Goal: Transaction & Acquisition: Purchase product/service

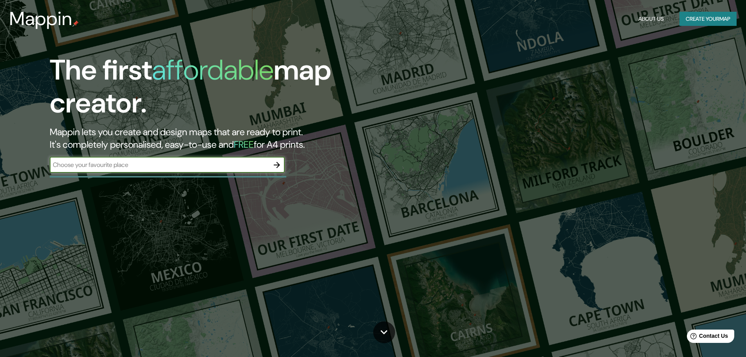
click at [236, 171] on div "​" at bounding box center [167, 165] width 235 height 16
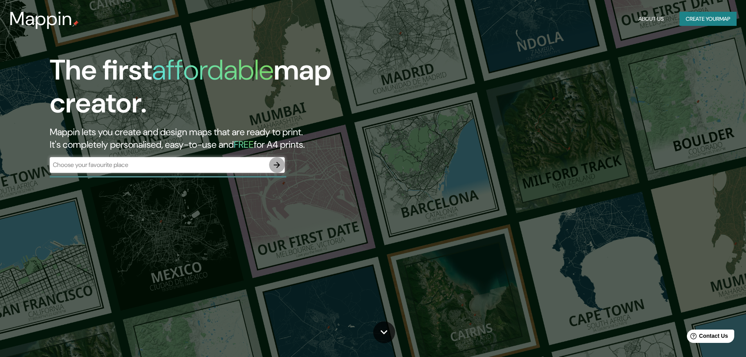
click at [274, 166] on icon "button" at bounding box center [276, 164] width 9 height 9
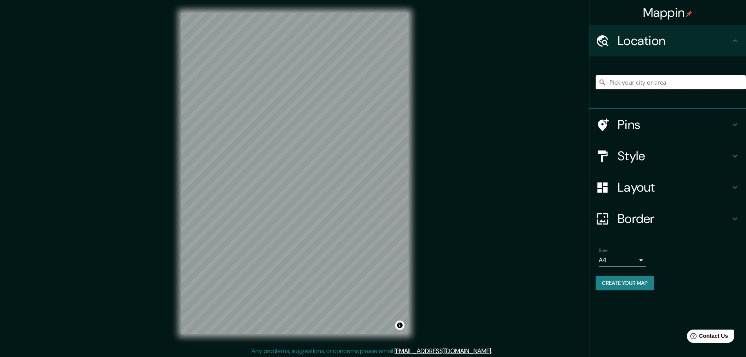
click at [642, 78] on input "Pick your city or area" at bounding box center [670, 82] width 150 height 14
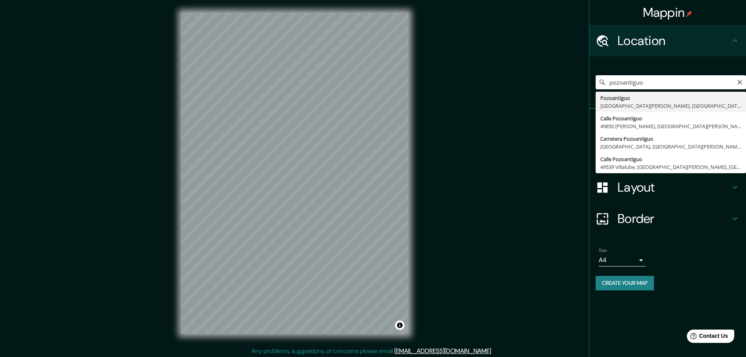
type input "Pozoantiguo, provincia de Zamora, España"
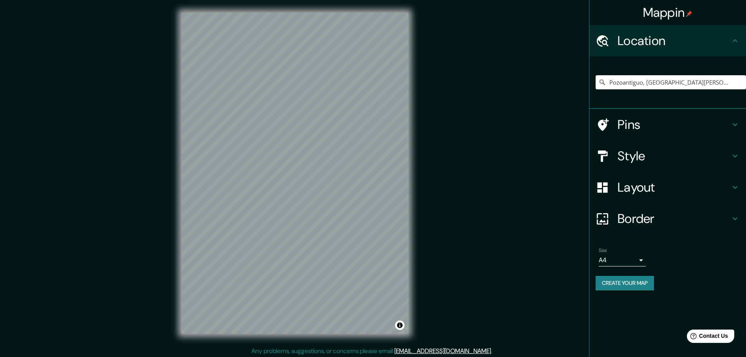
click at [636, 162] on h4 "Style" at bounding box center [673, 156] width 113 height 16
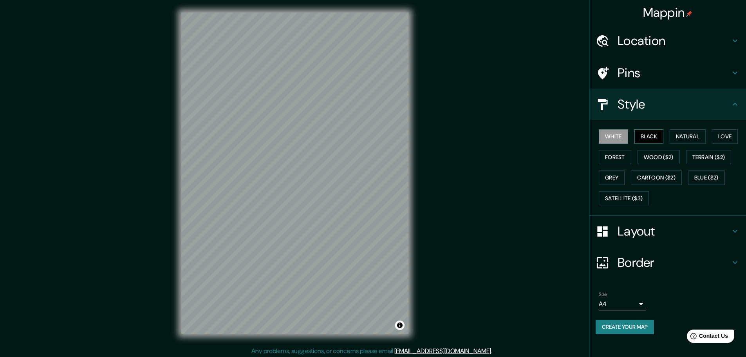
click at [652, 138] on button "Black" at bounding box center [648, 136] width 29 height 14
click at [681, 138] on button "Natural" at bounding box center [687, 136] width 36 height 14
click at [614, 139] on button "White" at bounding box center [613, 136] width 29 height 14
click at [607, 160] on button "Forest" at bounding box center [615, 157] width 32 height 14
click at [625, 200] on button "Satellite ($3)" at bounding box center [624, 198] width 50 height 14
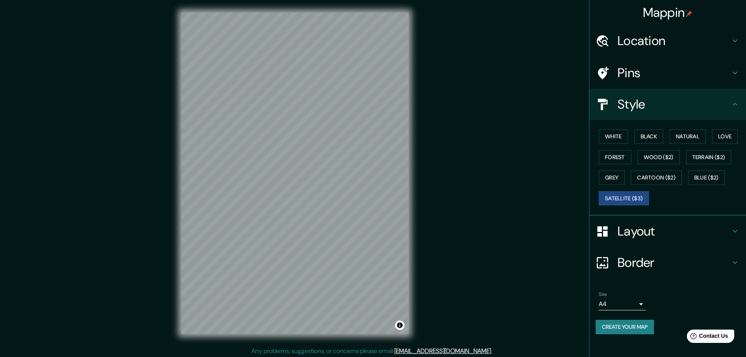
click at [639, 114] on div "Style" at bounding box center [667, 103] width 157 height 31
click at [634, 75] on h4 "Pins" at bounding box center [673, 73] width 113 height 16
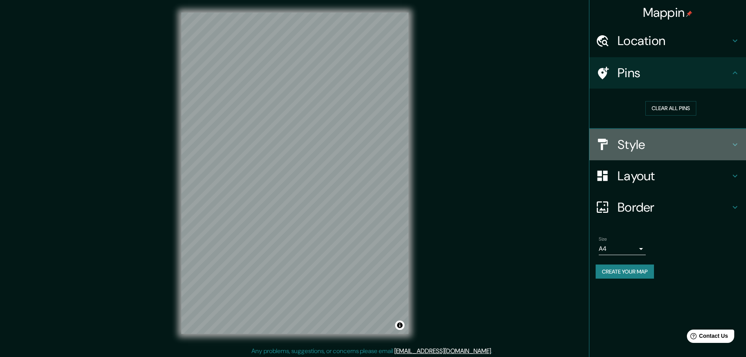
click at [617, 145] on div at bounding box center [606, 144] width 22 height 14
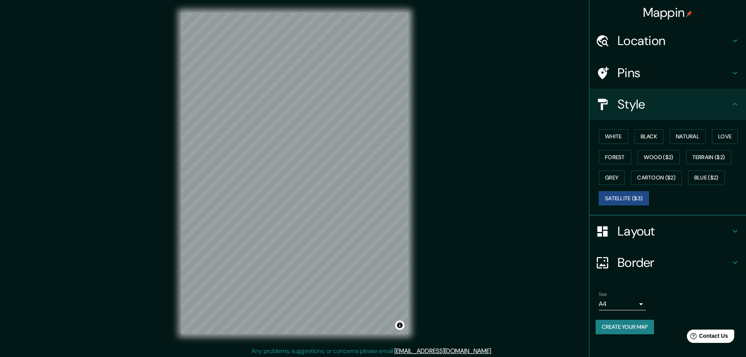
click at [634, 232] on h4 "Layout" at bounding box center [673, 231] width 113 height 16
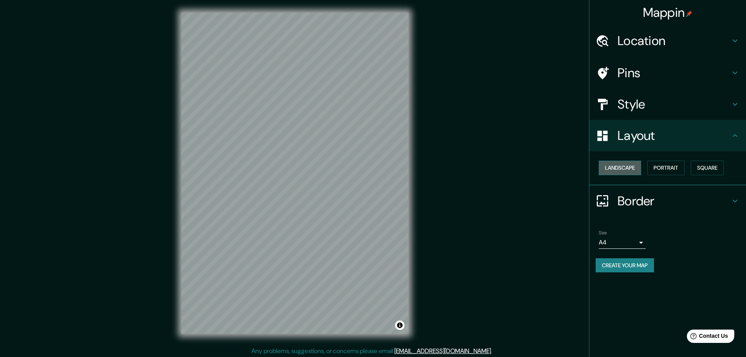
click at [621, 164] on button "Landscape" at bounding box center [620, 167] width 42 height 14
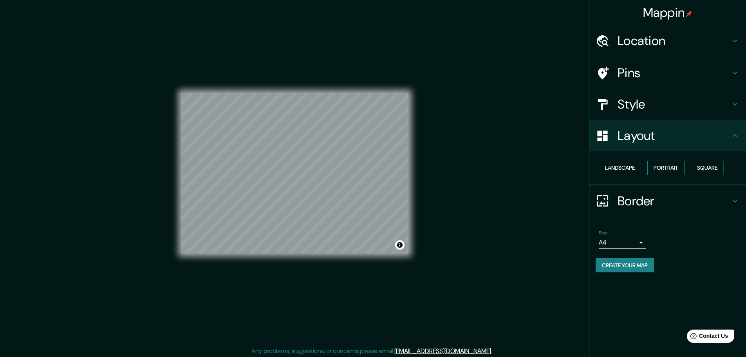
click at [664, 166] on button "Portrait" at bounding box center [665, 167] width 37 height 14
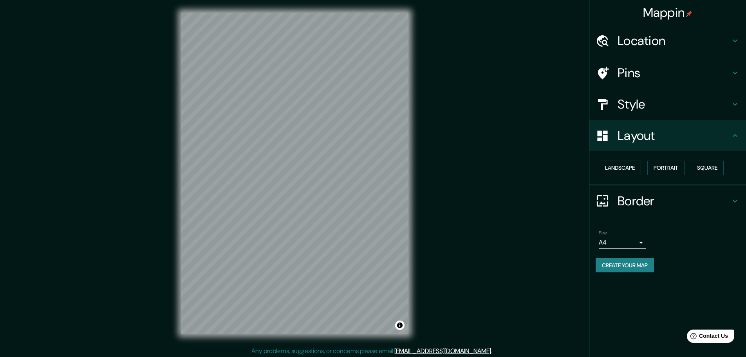
click at [624, 163] on button "Landscape" at bounding box center [620, 167] width 42 height 14
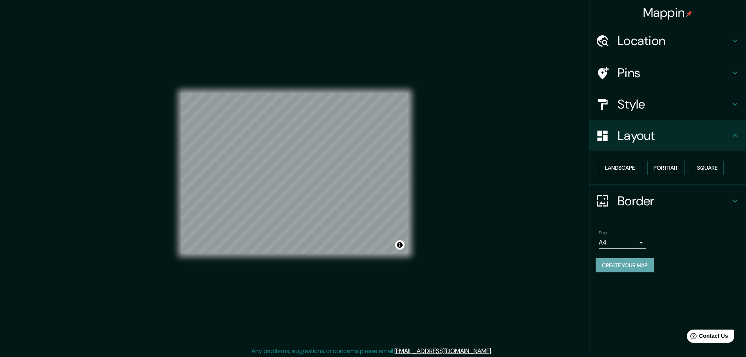
click at [624, 268] on button "Create your map" at bounding box center [624, 265] width 58 height 14
